Goal: Find specific page/section: Find specific page/section

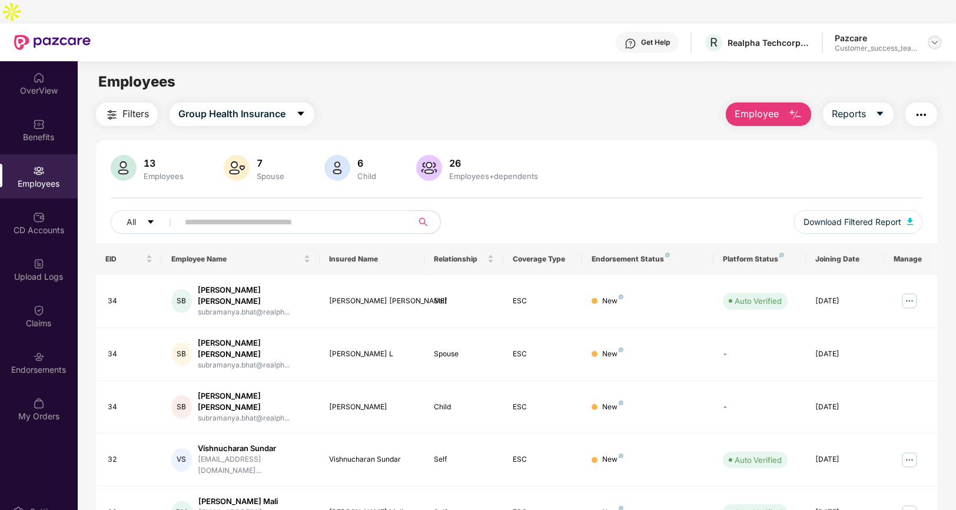
click at [936, 38] on img at bounding box center [934, 42] width 9 height 9
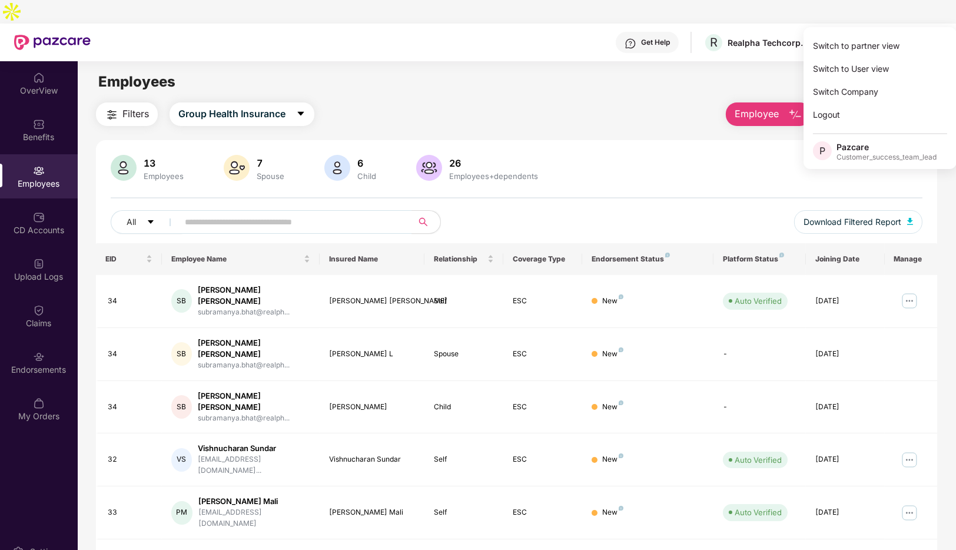
click at [653, 102] on div "Filters Group Health Insurance Employee Reports" at bounding box center [516, 114] width 841 height 24
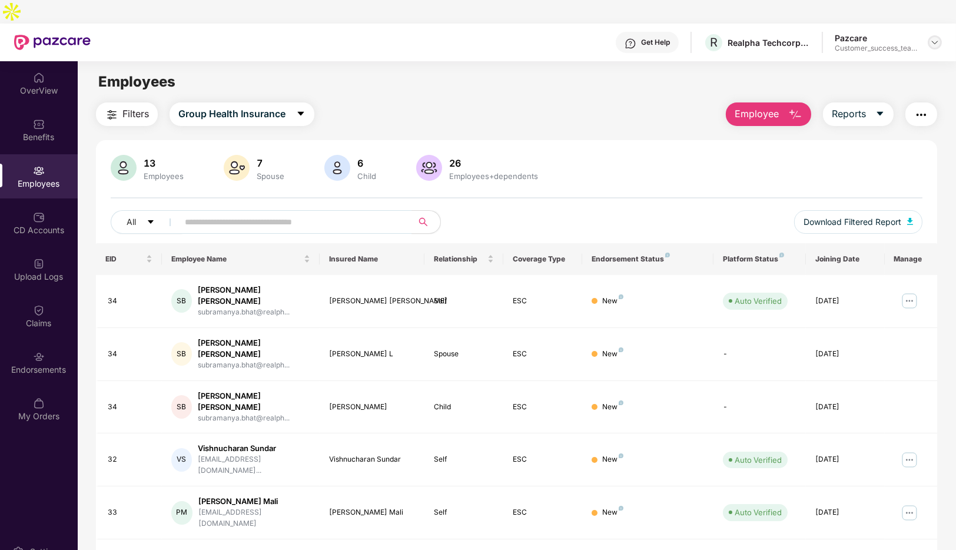
click at [931, 38] on img at bounding box center [934, 42] width 9 height 9
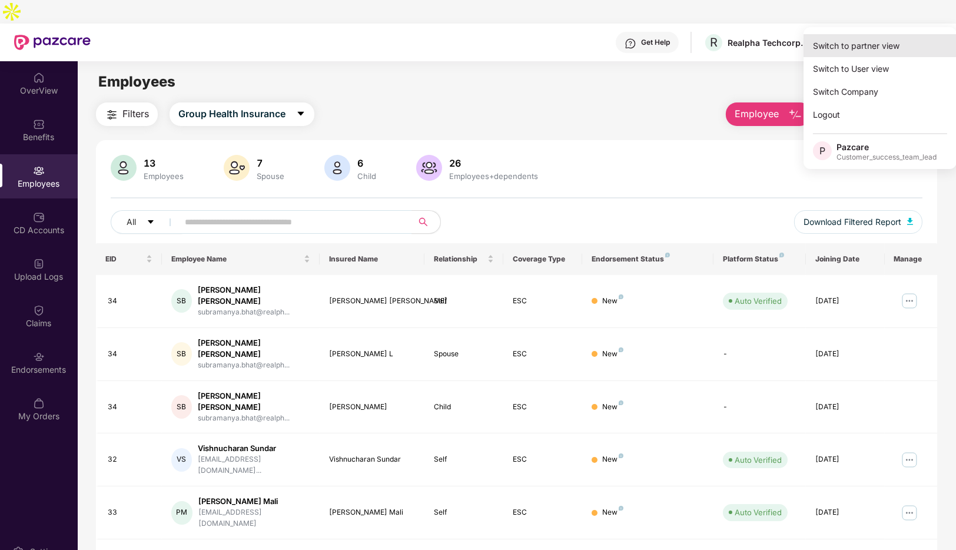
click at [861, 51] on div "Switch to partner view" at bounding box center [879, 45] width 153 height 23
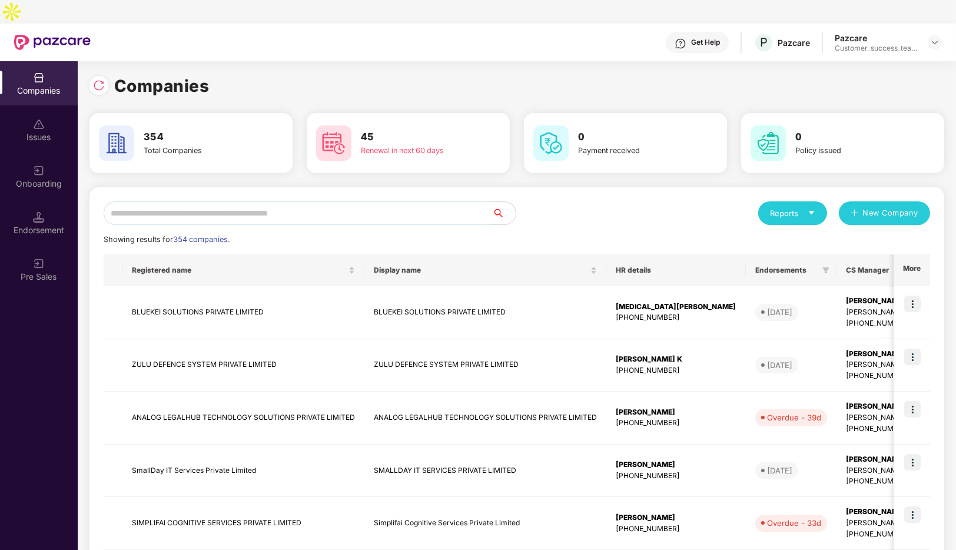
click at [182, 201] on input "text" at bounding box center [298, 213] width 388 height 24
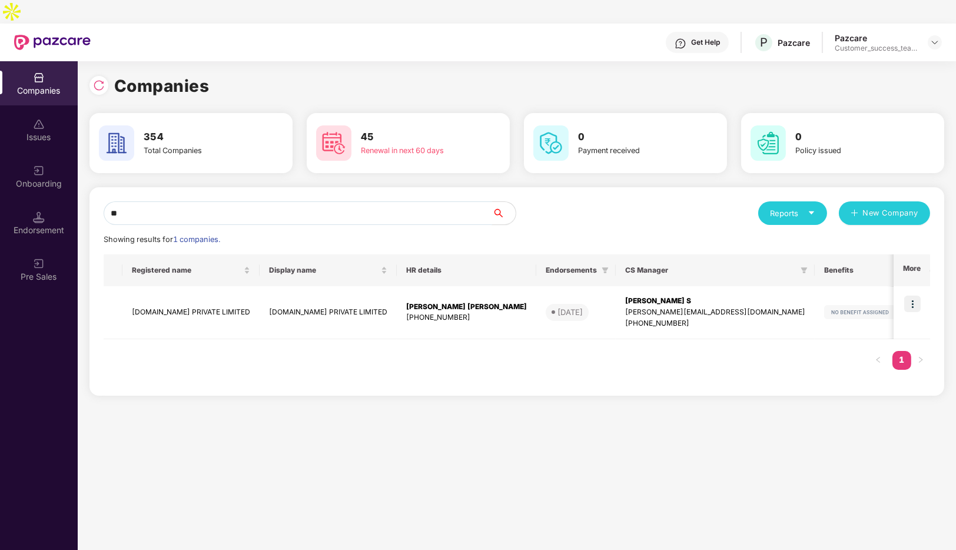
type input "*"
